Goal: Navigation & Orientation: Find specific page/section

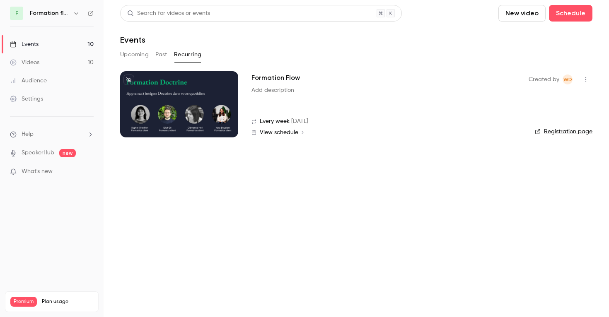
click at [57, 7] on div "F Formation flow" at bounding box center [52, 13] width 84 height 13
click at [65, 10] on h6 "Formation flow" at bounding box center [50, 13] width 40 height 8
click at [80, 12] on button "button" at bounding box center [76, 13] width 10 height 10
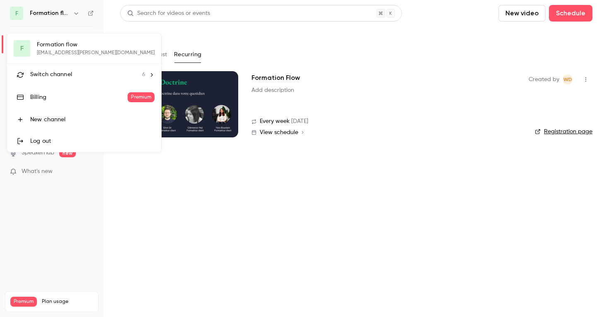
click at [86, 44] on div "F Formation flow [EMAIL_ADDRESS][PERSON_NAME][DOMAIN_NAME] Switch channel 6 Bil…" at bounding box center [84, 93] width 154 height 119
click at [91, 68] on li "Switch channel 6" at bounding box center [84, 75] width 154 height 22
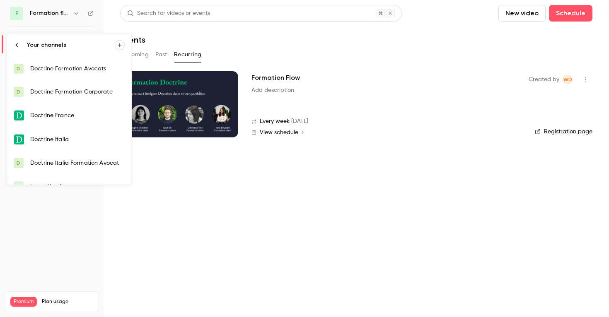
click at [87, 69] on div "Doctrine Formation Avocats" at bounding box center [77, 69] width 94 height 8
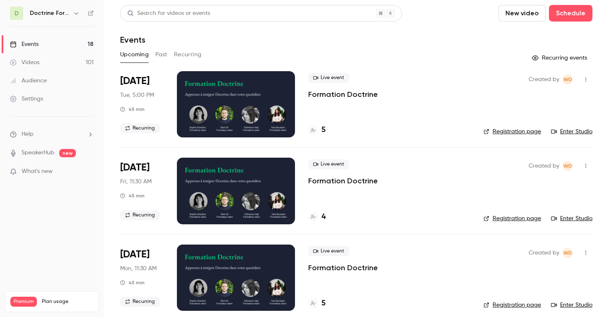
click at [76, 15] on icon "button" at bounding box center [76, 13] width 4 height 2
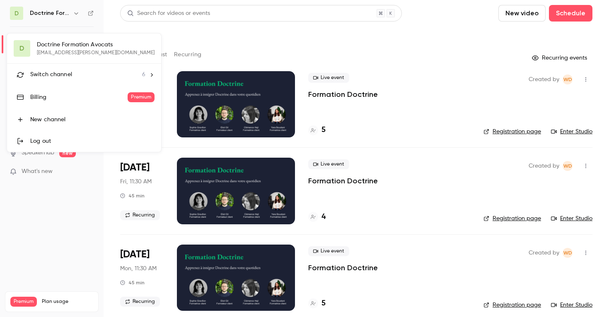
click at [62, 82] on li "Switch channel 6" at bounding box center [84, 75] width 154 height 22
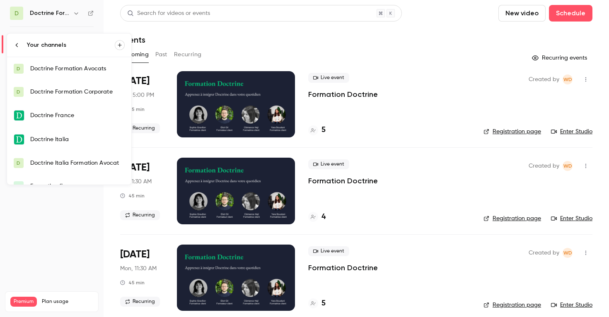
click at [80, 94] on div "Doctrine Formation Corporate" at bounding box center [77, 92] width 94 height 8
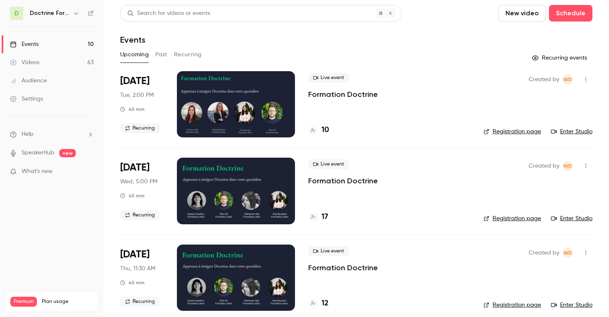
click at [187, 54] on button "Recurring" at bounding box center [188, 54] width 28 height 13
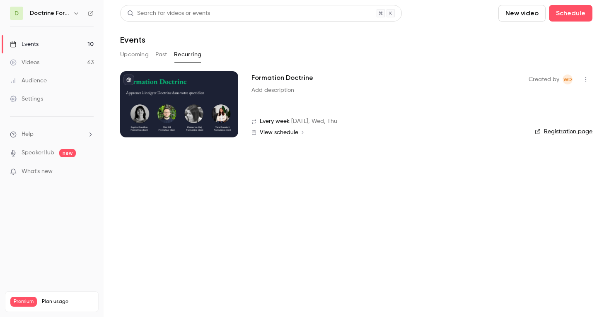
click at [573, 127] on div "Created by WD Registration page" at bounding box center [561, 104] width 64 height 66
click at [572, 130] on link "Registration page" at bounding box center [564, 132] width 58 height 8
click at [68, 9] on div "Doctrine Formation Corporate" at bounding box center [55, 13] width 51 height 10
click at [77, 12] on icon "button" at bounding box center [76, 13] width 7 height 7
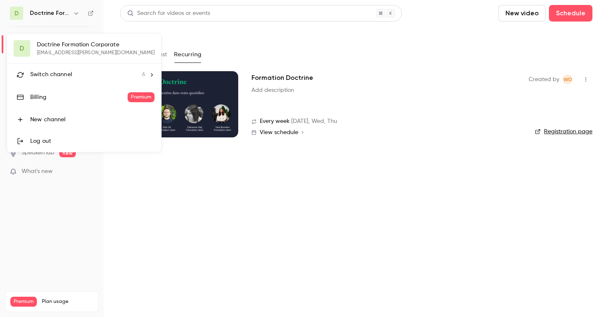
click at [90, 73] on div "Switch channel 6" at bounding box center [87, 74] width 115 height 9
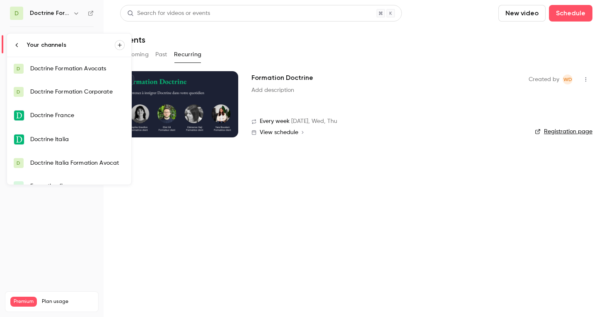
scroll to position [13, 0]
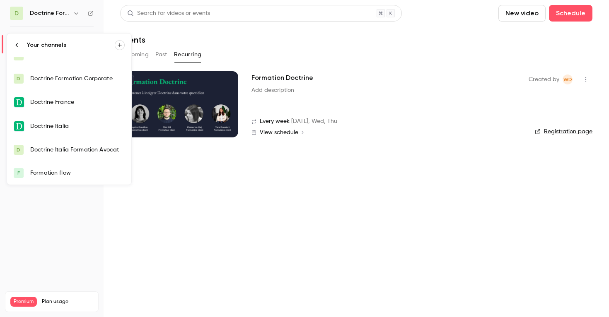
click at [76, 174] on div "Formation flow" at bounding box center [77, 173] width 94 height 8
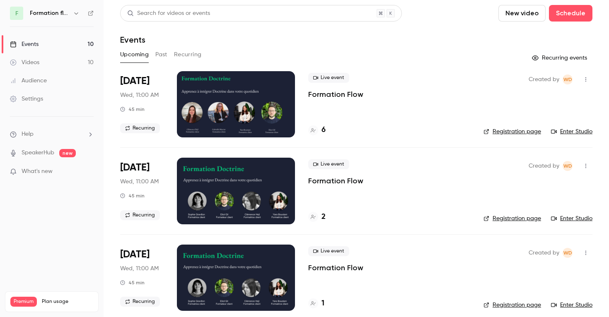
click at [195, 57] on button "Recurring" at bounding box center [188, 54] width 28 height 13
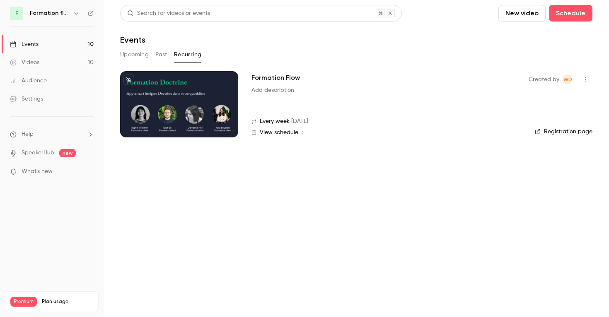
click at [554, 132] on link "Registration page" at bounding box center [564, 132] width 58 height 8
